Goal: Task Accomplishment & Management: Manage account settings

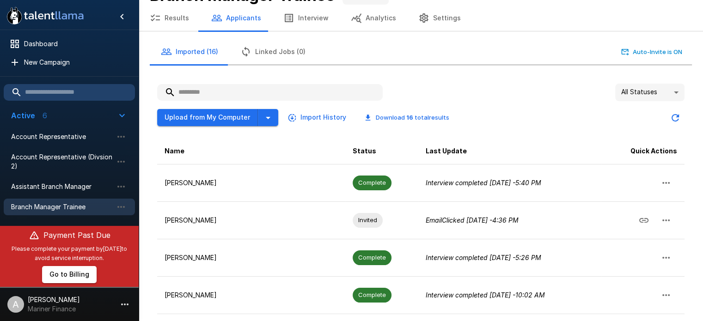
scroll to position [21, 0]
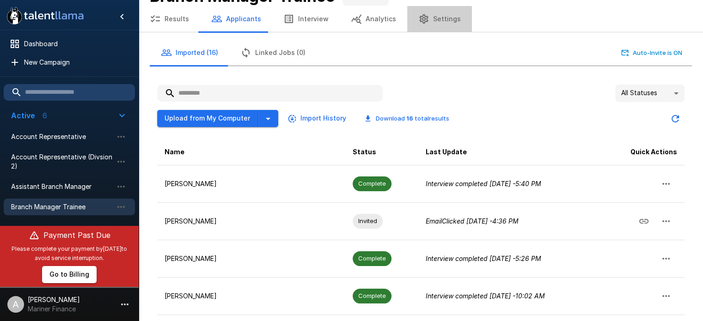
click at [441, 18] on button "Settings" at bounding box center [439, 19] width 65 height 26
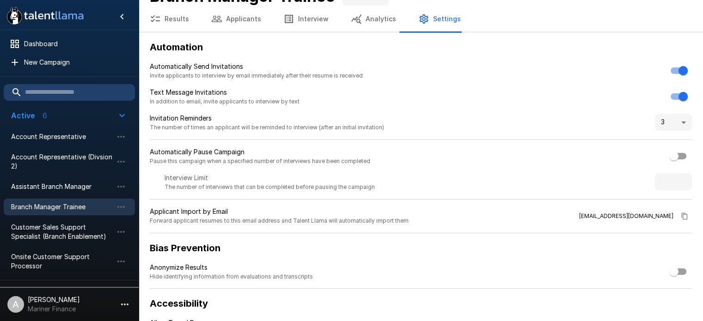
click at [301, 17] on button "Interview" at bounding box center [305, 19] width 67 height 26
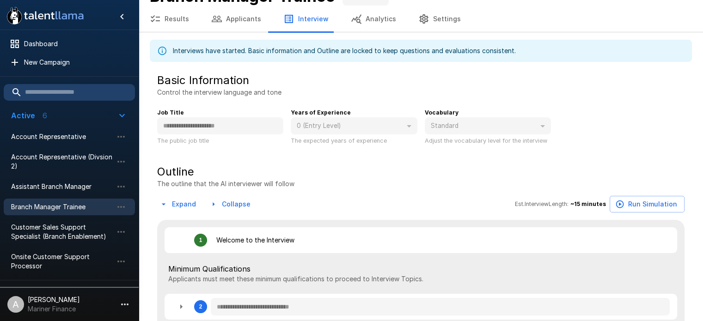
type textarea "*"
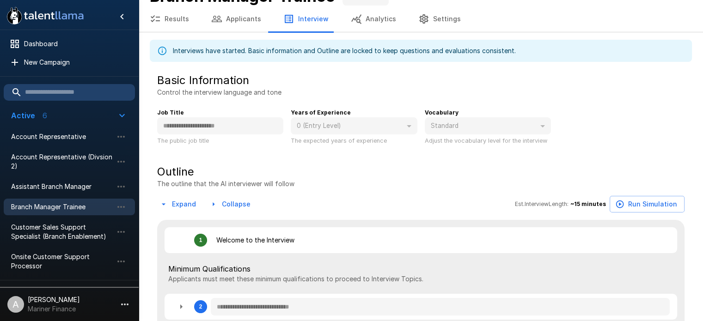
type textarea "*"
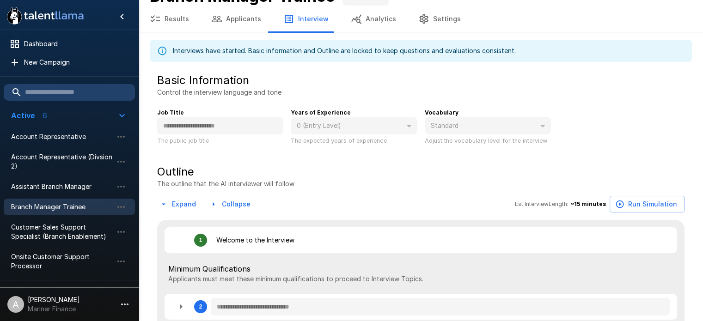
type textarea "*"
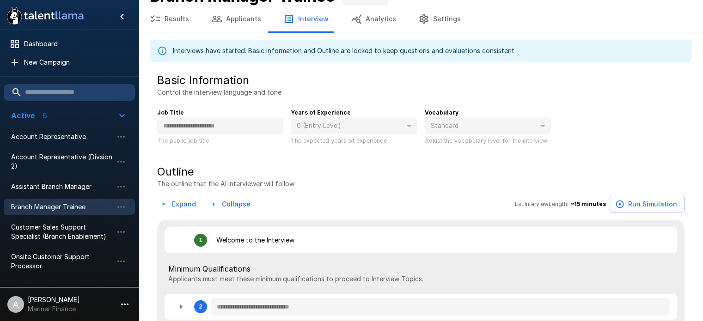
type textarea "*"
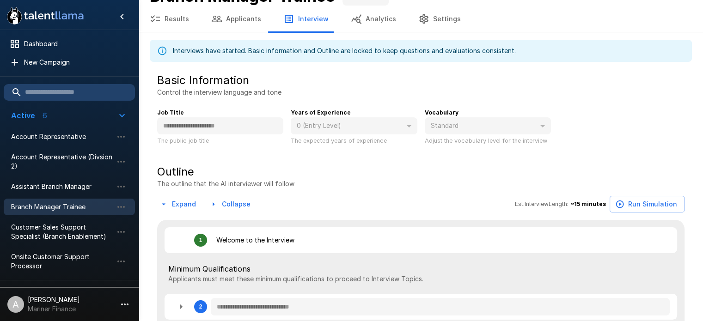
type textarea "*"
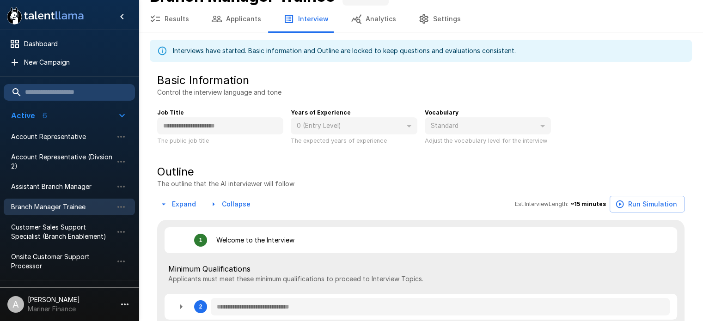
type textarea "*"
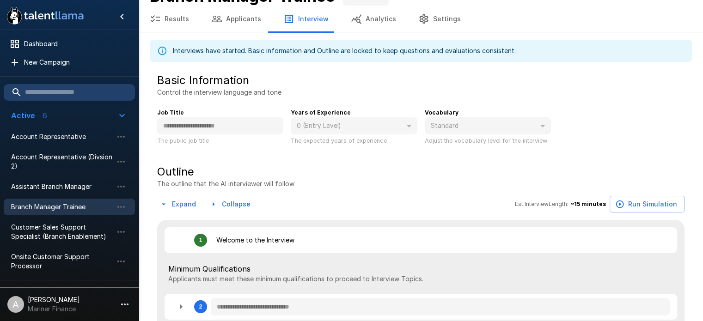
type textarea "*"
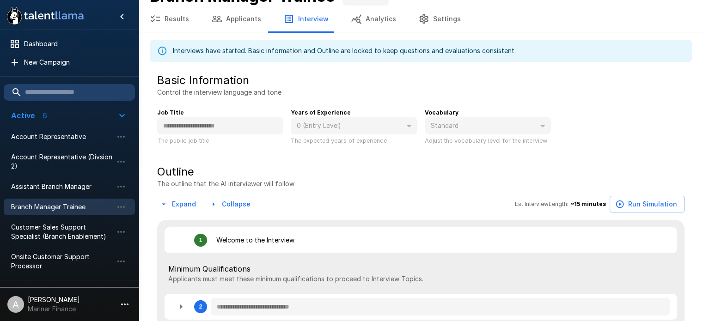
type textarea "*"
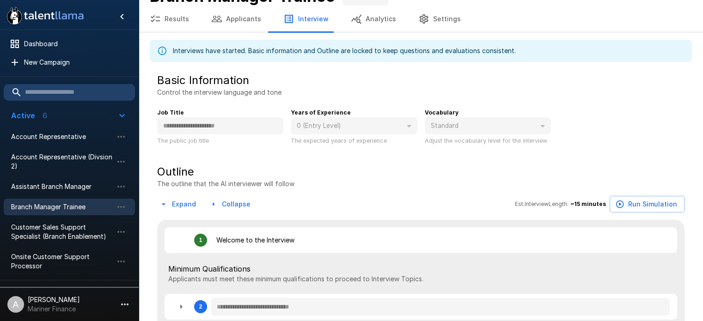
type textarea "*"
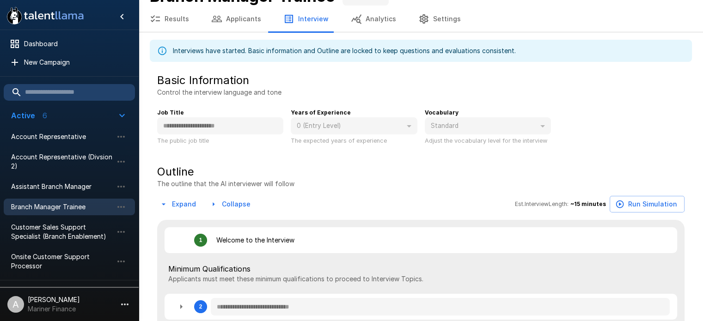
type textarea "*"
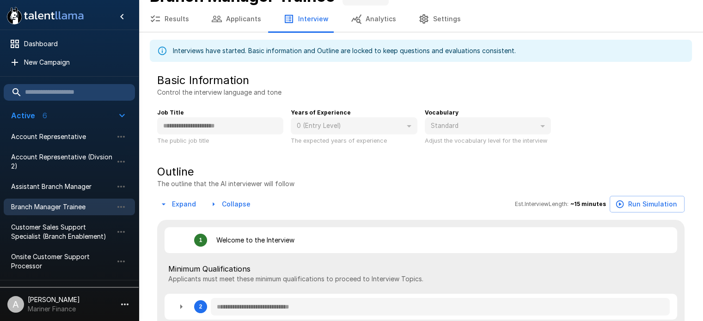
type textarea "*"
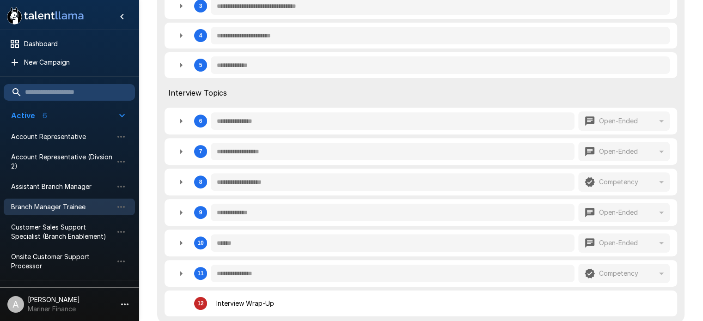
scroll to position [352, 0]
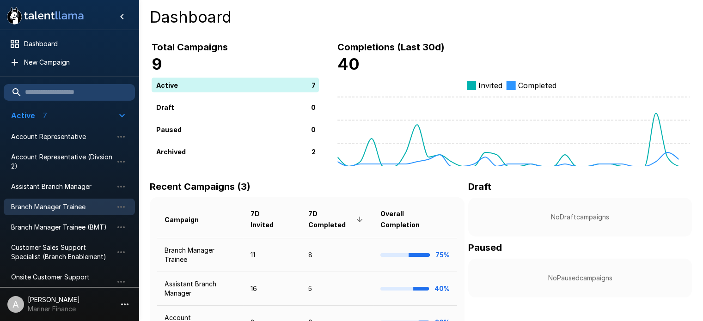
click at [48, 204] on span "Branch Manager Trainee" at bounding box center [62, 206] width 102 height 9
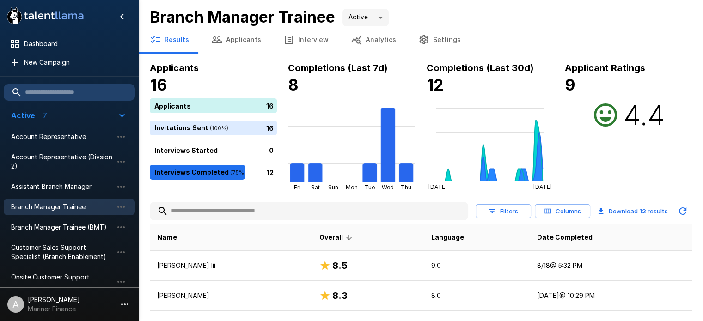
click at [231, 38] on button "Applicants" at bounding box center [236, 40] width 72 height 26
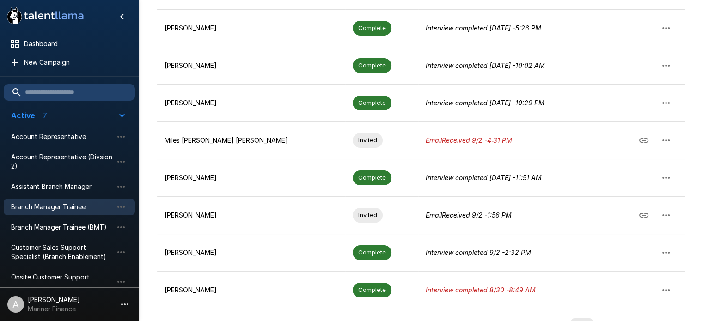
scroll to position [275, 0]
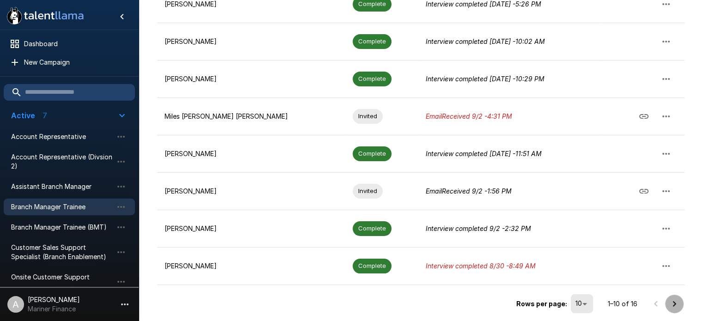
click at [670, 303] on icon "Go to next page" at bounding box center [673, 303] width 11 height 11
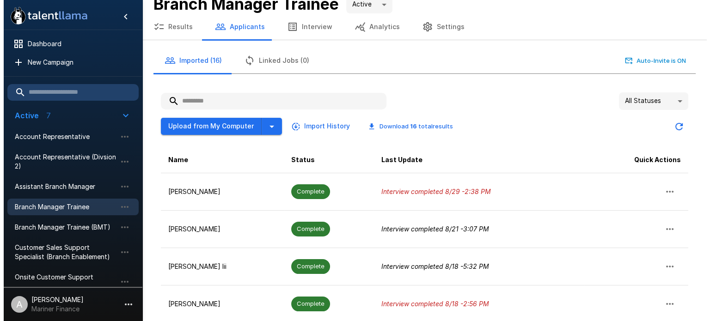
scroll to position [0, 0]
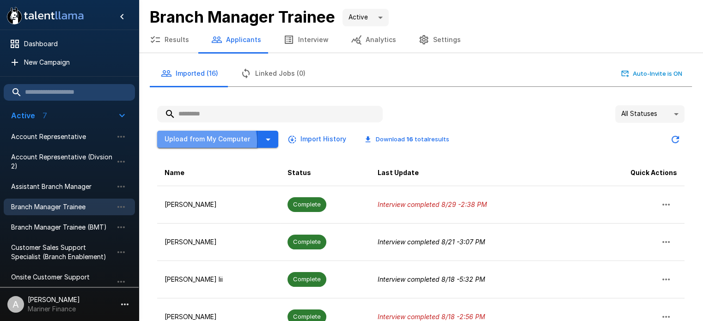
click at [206, 141] on button "Upload from My Computer" at bounding box center [207, 139] width 101 height 17
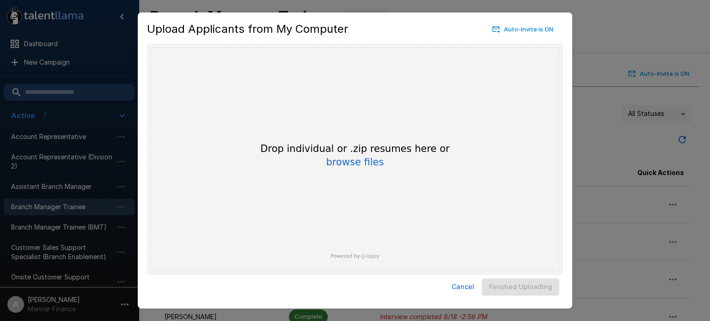
click at [466, 287] on button "Cancel" at bounding box center [463, 287] width 30 height 17
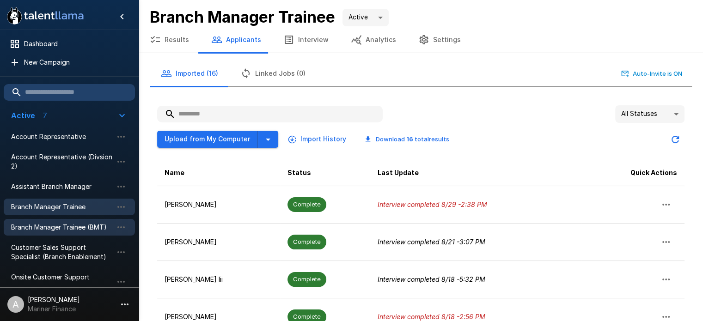
click at [76, 227] on span "Branch Manager Trainee (BMT)" at bounding box center [62, 227] width 102 height 9
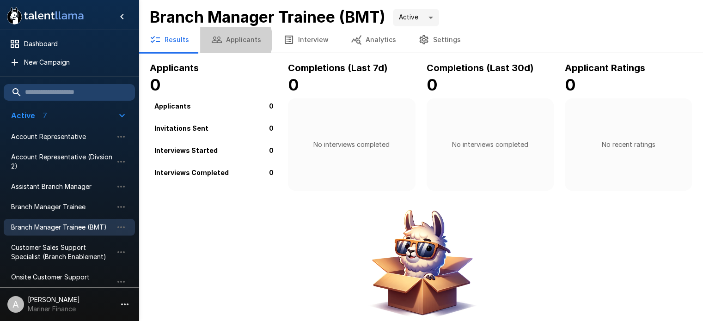
click at [227, 40] on button "Applicants" at bounding box center [236, 40] width 72 height 26
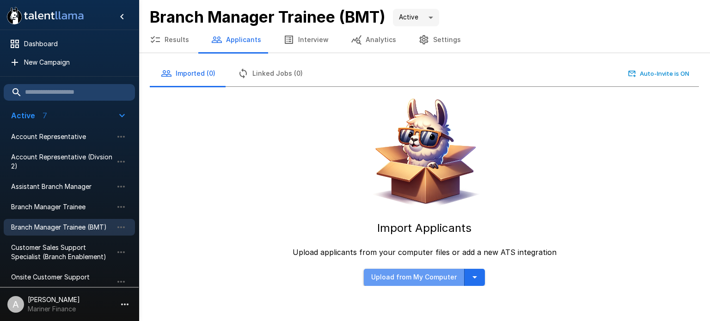
click at [424, 275] on button "Upload from My Computer" at bounding box center [414, 277] width 101 height 17
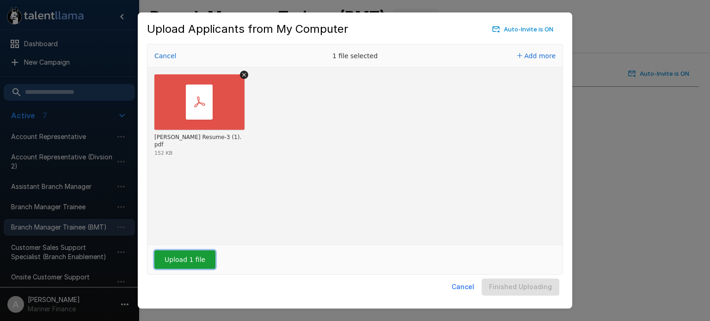
click at [187, 255] on button "Upload 1 file" at bounding box center [184, 259] width 61 height 18
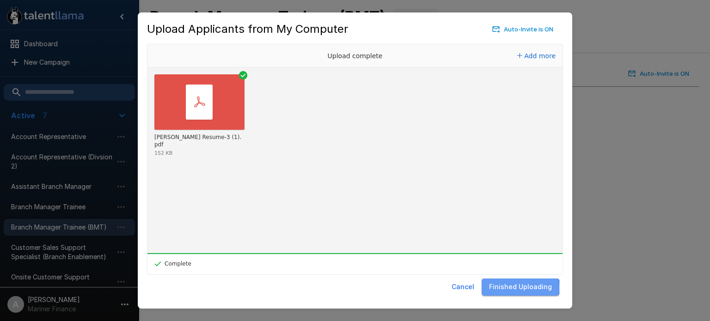
click at [522, 288] on button "Finished Uploading" at bounding box center [520, 287] width 78 height 17
